Goal: Check status: Check status

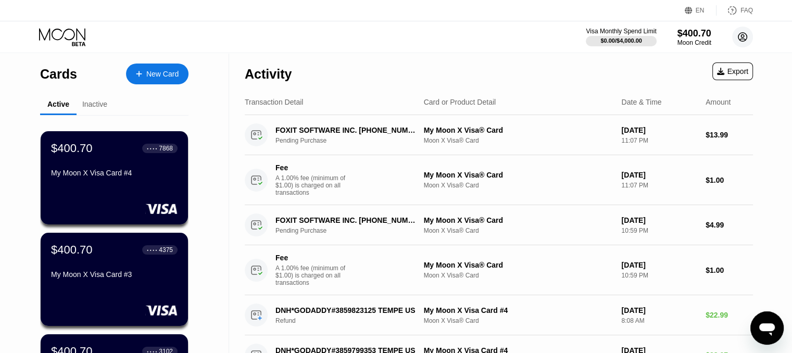
click at [740, 42] on circle at bounding box center [742, 37] width 21 height 21
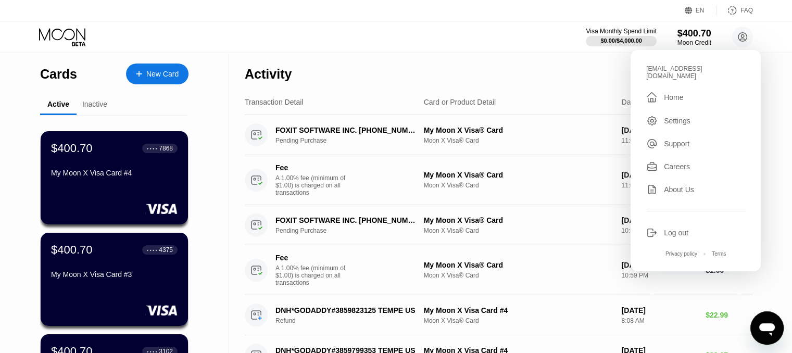
click at [487, 78] on div "Activity Export" at bounding box center [499, 71] width 508 height 36
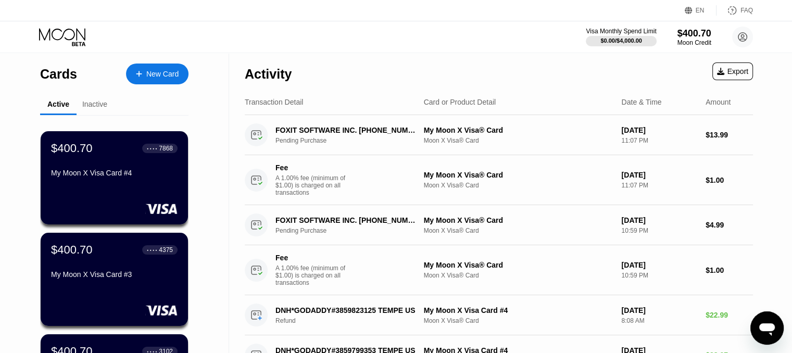
click at [77, 31] on icon at bounding box center [62, 34] width 46 height 12
click at [54, 33] on icon at bounding box center [63, 37] width 48 height 18
click at [692, 40] on div "Moon Credit" at bounding box center [694, 42] width 35 height 7
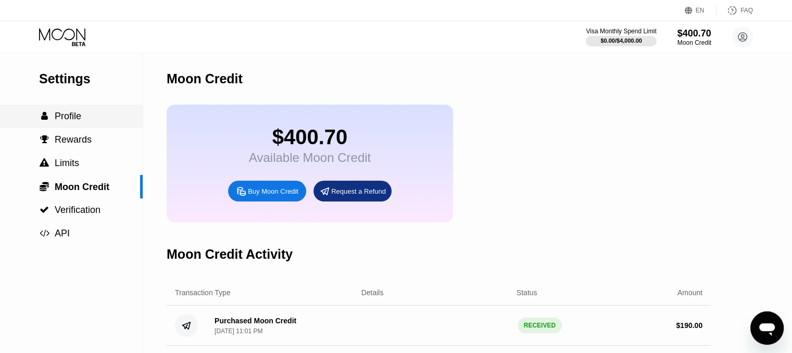
click at [81, 119] on span "Profile" at bounding box center [68, 116] width 27 height 10
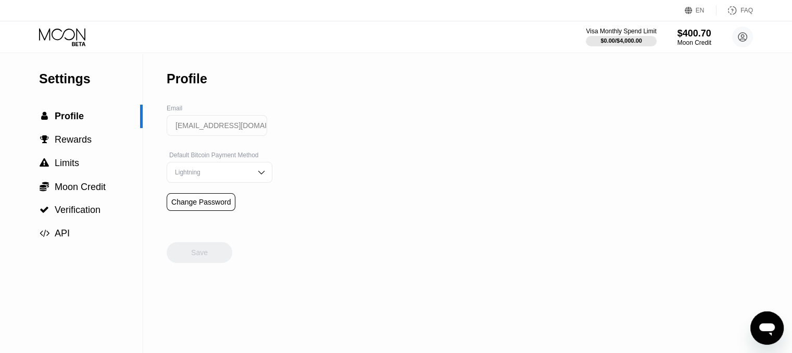
click at [60, 38] on icon at bounding box center [62, 34] width 46 height 12
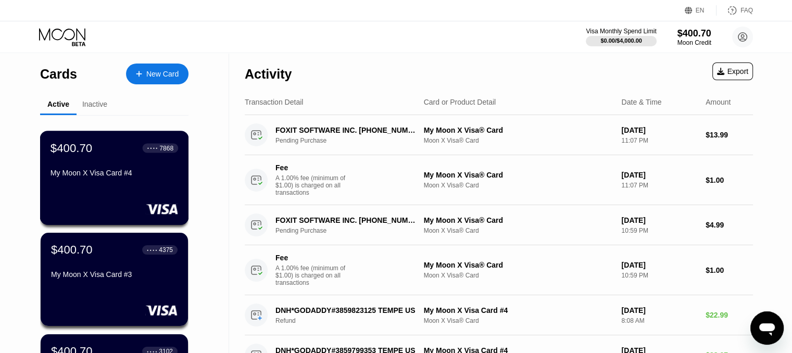
click at [106, 135] on div "$400.70 ● ● ● ● 7868 My Moon X Visa Card #4" at bounding box center [114, 178] width 149 height 94
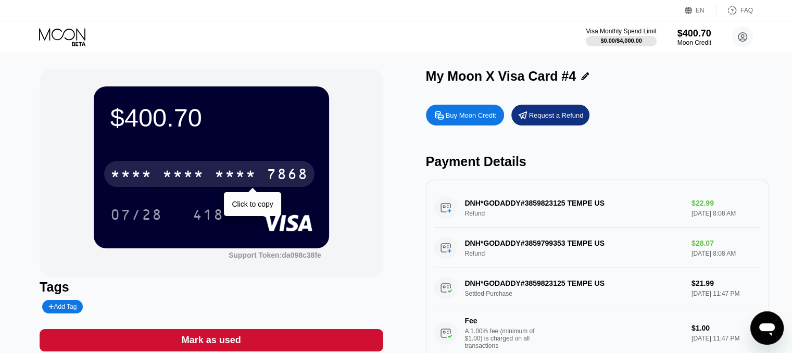
click at [208, 175] on div "* * * * * * * * * * * * 7868" at bounding box center [209, 174] width 210 height 26
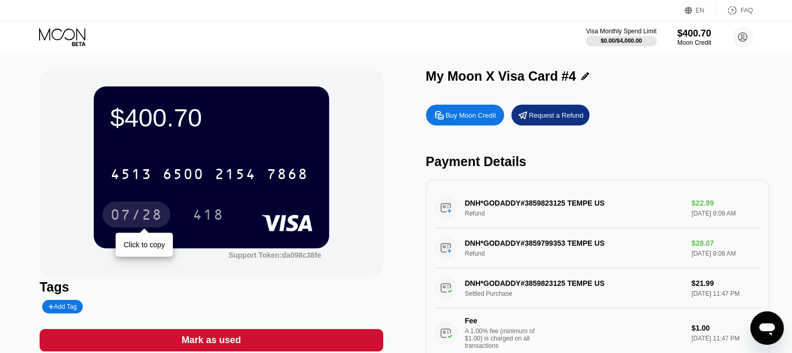
click at [117, 223] on div "07/28" at bounding box center [136, 216] width 52 height 17
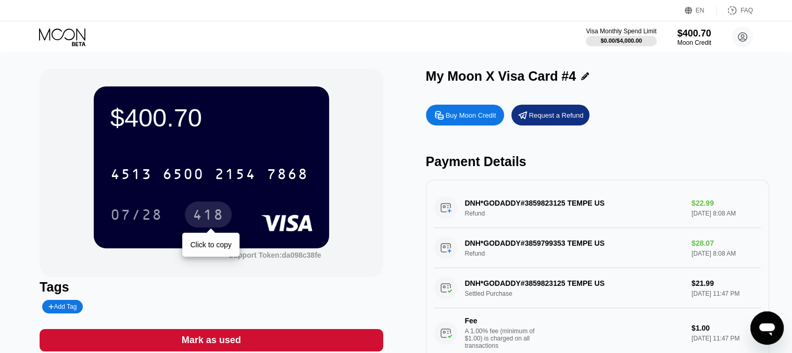
click at [205, 223] on div "418" at bounding box center [208, 216] width 31 height 17
click at [61, 31] on icon at bounding box center [63, 37] width 48 height 18
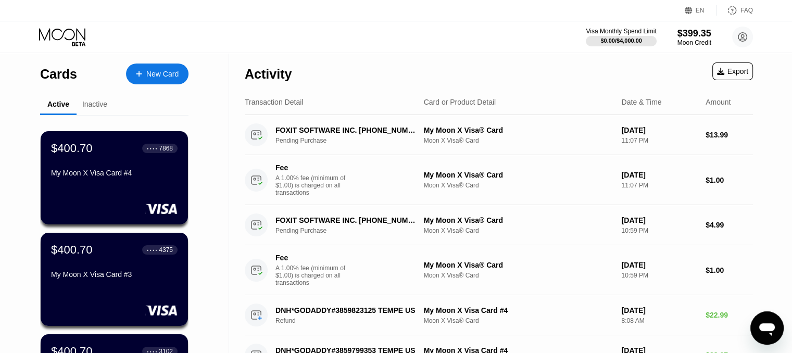
click at [45, 34] on icon at bounding box center [63, 37] width 48 height 18
